Goal: Task Accomplishment & Management: Complete application form

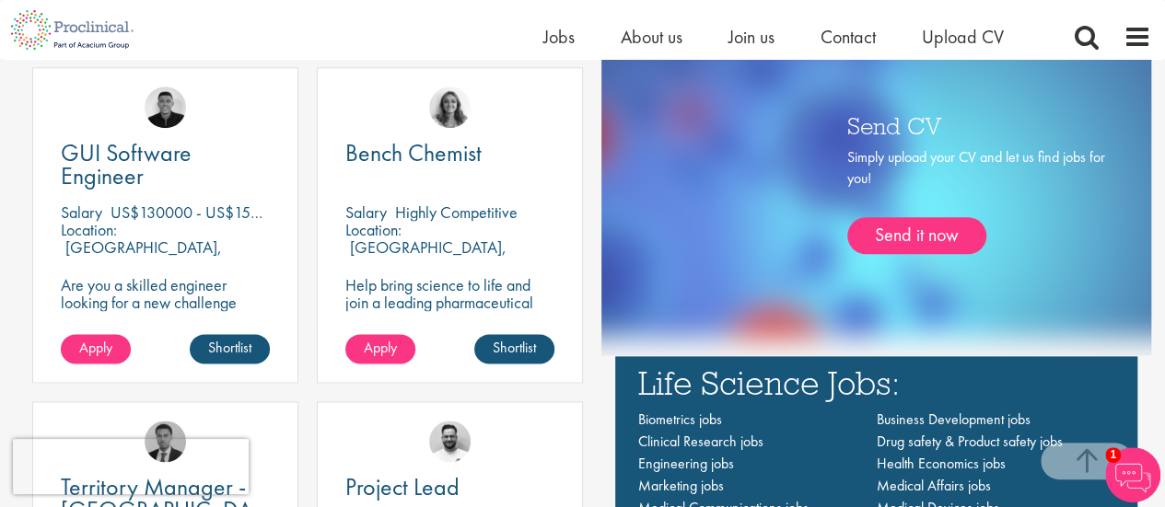
scroll to position [996, 0]
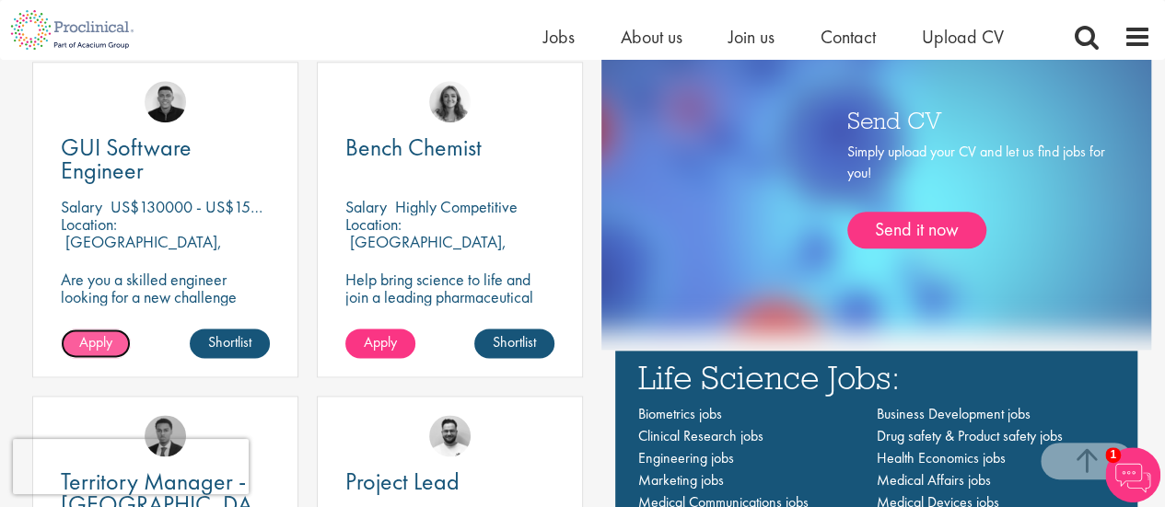
click at [110, 351] on span "Apply" at bounding box center [95, 341] width 33 height 19
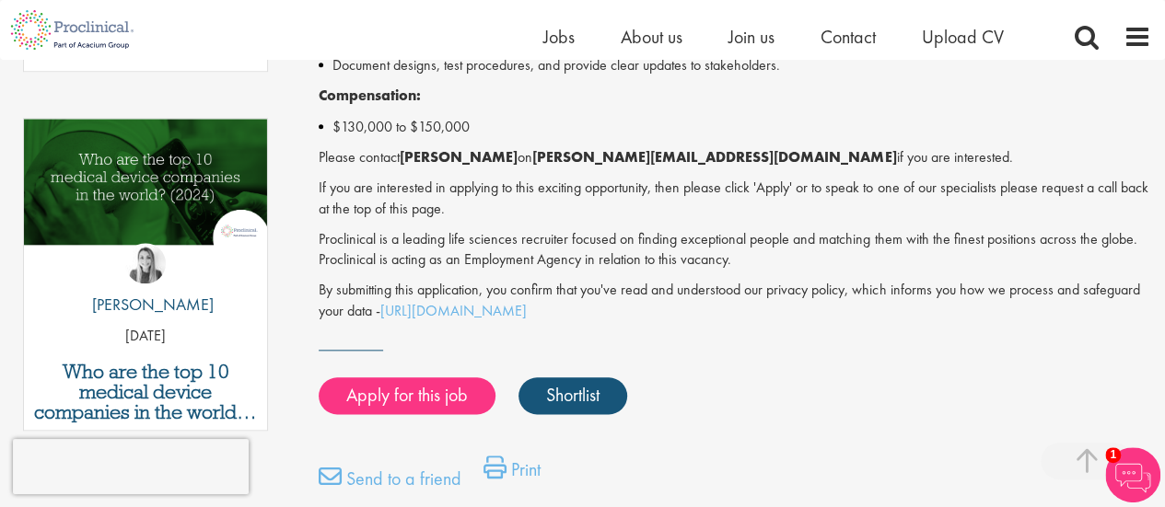
scroll to position [918, 0]
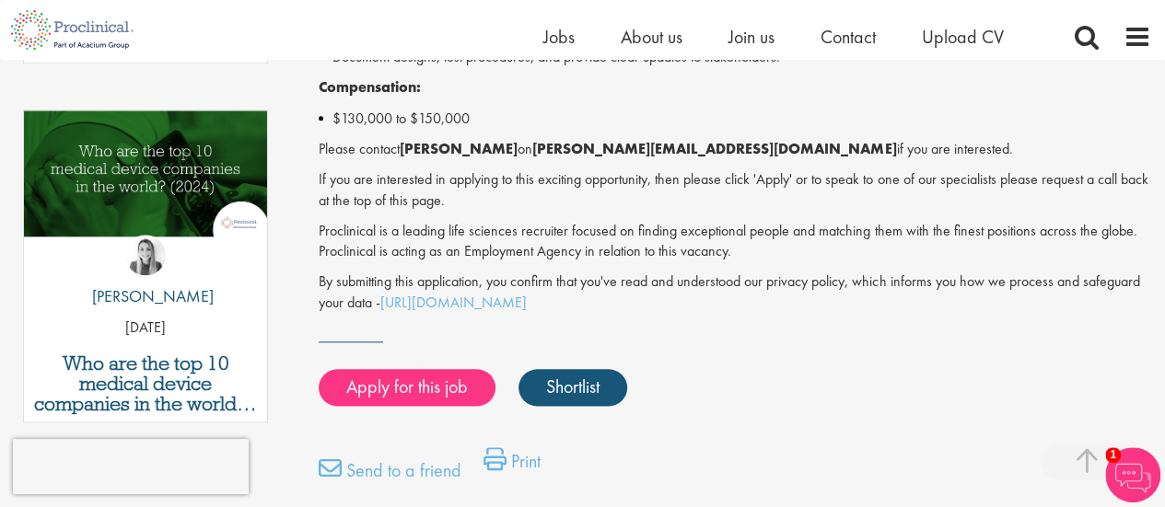
drag, startPoint x: 1166, startPoint y: 93, endPoint x: 1138, endPoint y: 294, distance: 202.7
click at [1138, 294] on html "This website uses cookies. By continuing to use this site, you are giving your …" at bounding box center [582, 223] width 1165 height 2282
click at [418, 395] on link "Apply for this job" at bounding box center [407, 387] width 177 height 37
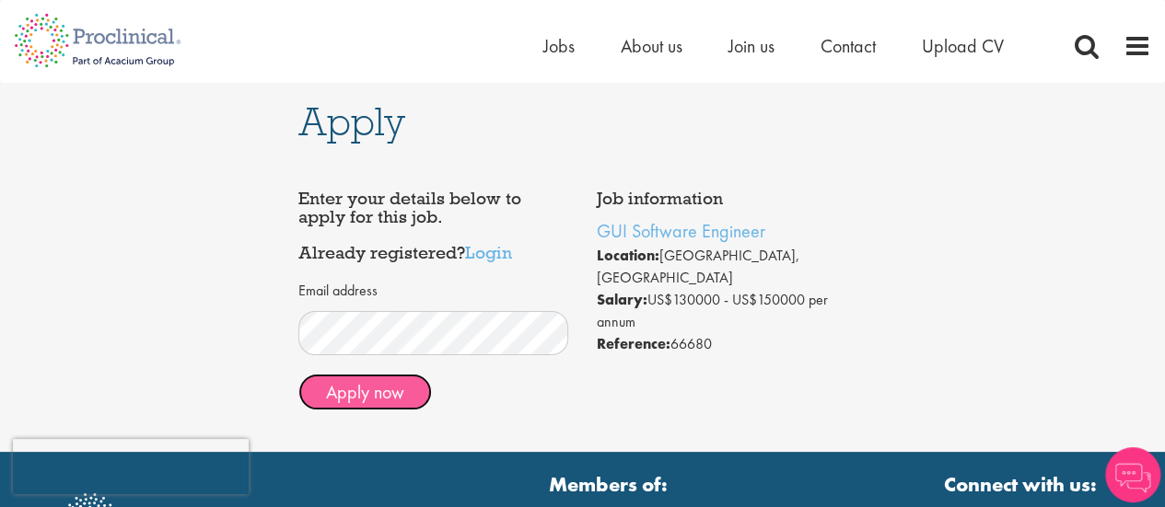
click at [366, 399] on button "Apply now" at bounding box center [365, 392] width 134 height 37
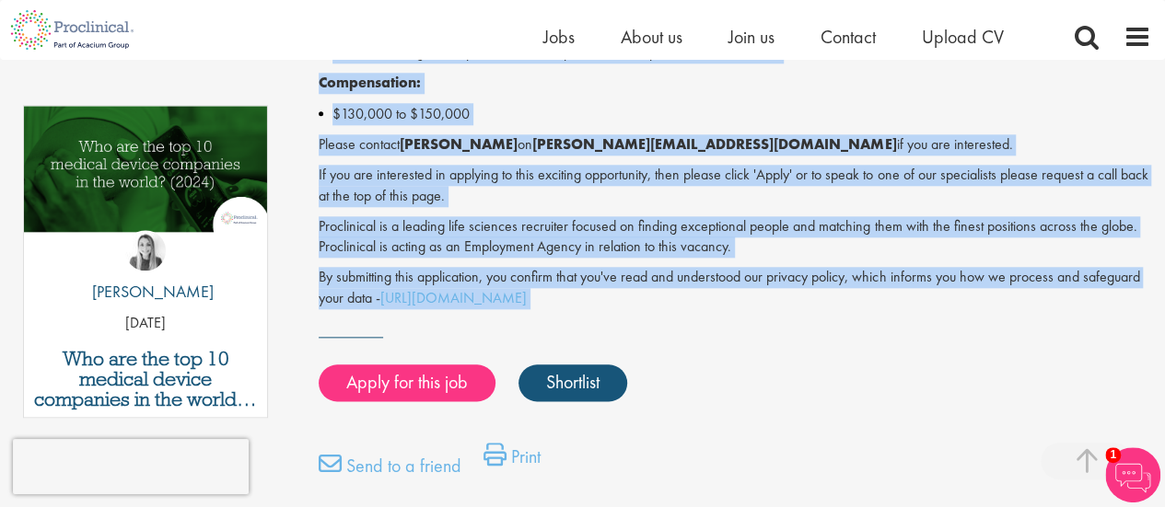
scroll to position [922, 0]
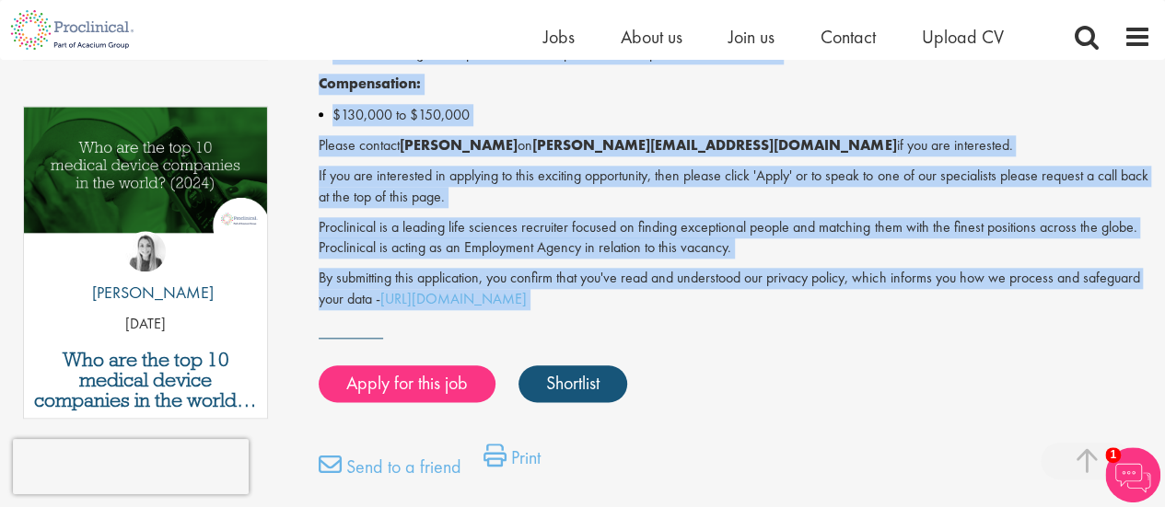
drag, startPoint x: 304, startPoint y: 191, endPoint x: 693, endPoint y: 297, distance: 403.1
copy div "GUI Software Engineer Salary: US$130000 - US$150000 per annum Job type: Permane…"
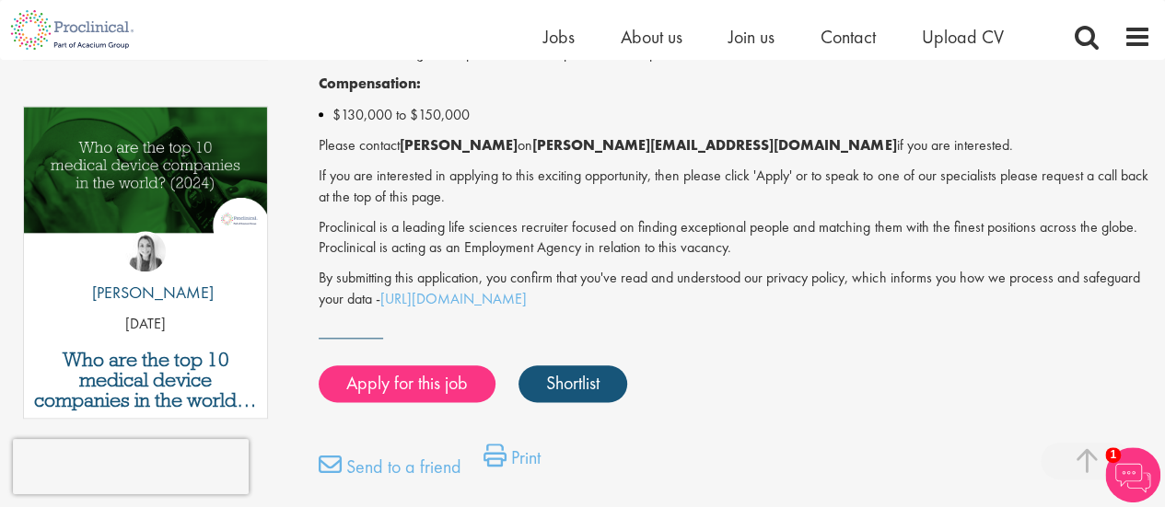
click at [435, 367] on link "Apply for this job" at bounding box center [407, 384] width 177 height 37
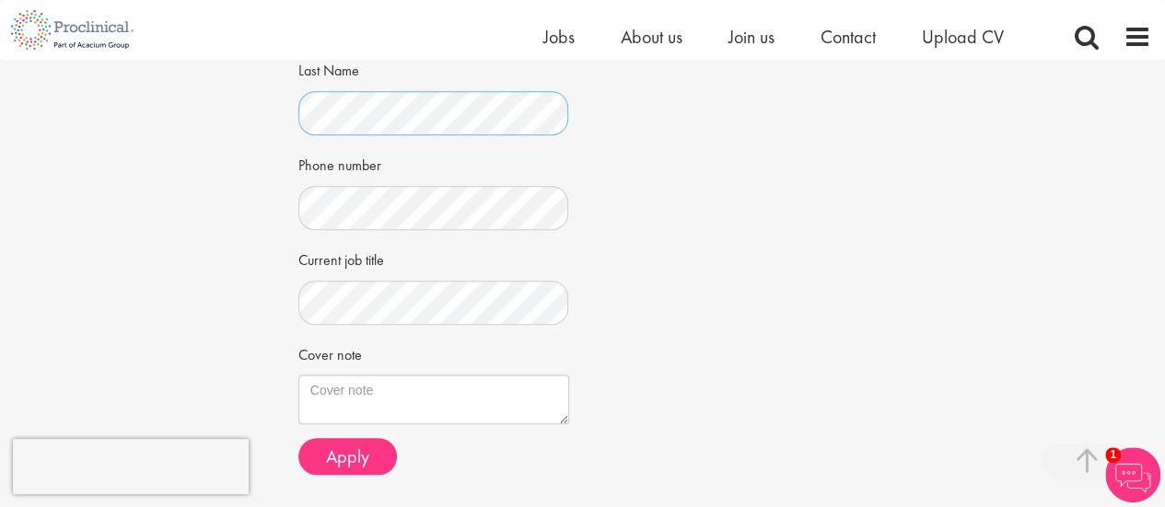
scroll to position [449, 0]
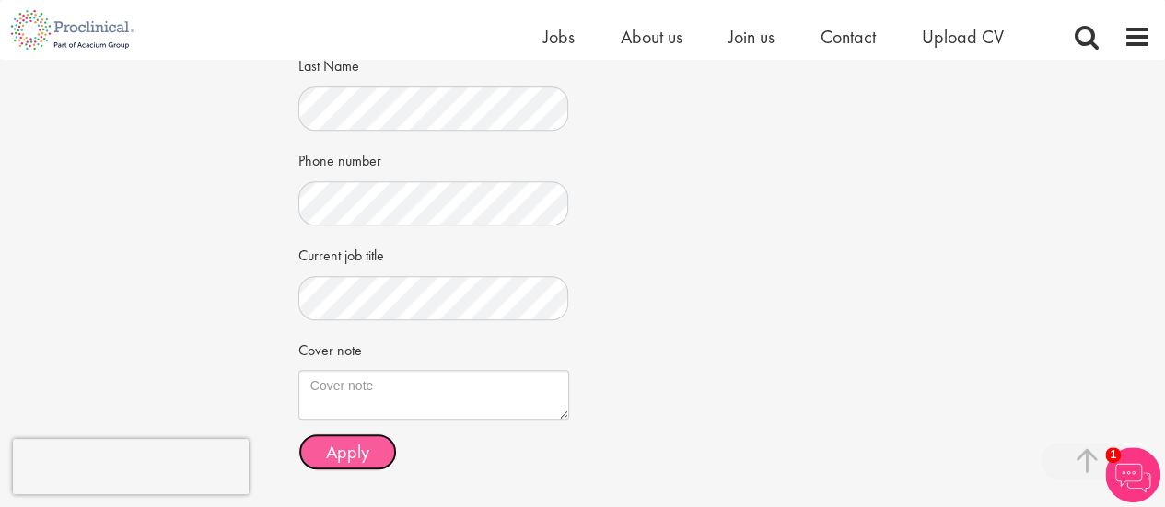
click at [339, 444] on span "Apply" at bounding box center [347, 452] width 43 height 24
